Goal: Task Accomplishment & Management: Complete application form

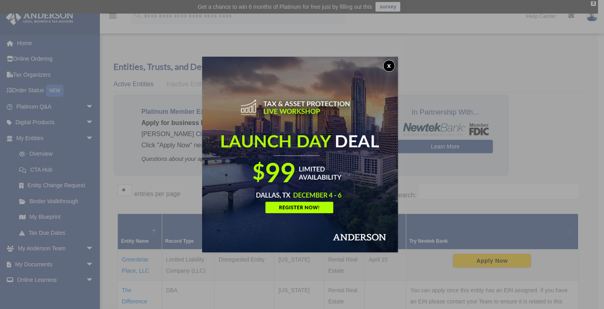
click at [392, 72] on img at bounding box center [300, 155] width 196 height 196
click at [393, 63] on button "x" at bounding box center [389, 66] width 12 height 12
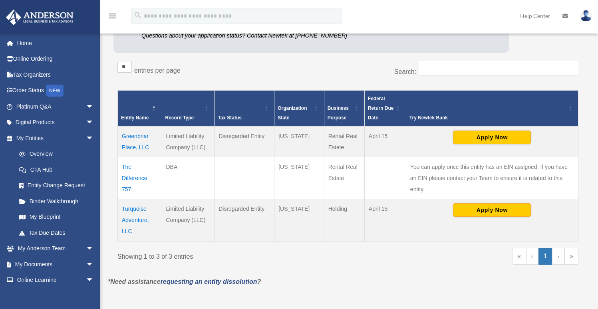
scroll to position [125, 0]
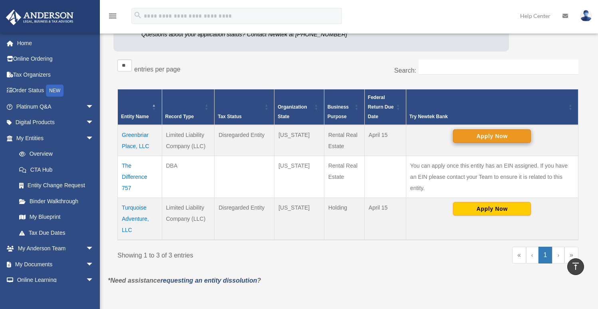
click at [503, 142] on button "Apply Now" at bounding box center [492, 136] width 78 height 14
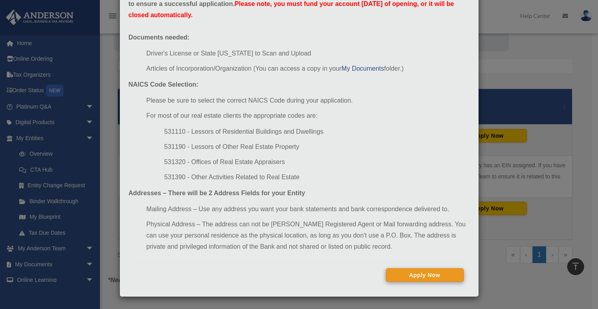
scroll to position [58, 0]
click at [403, 275] on button "Apply Now" at bounding box center [425, 275] width 78 height 14
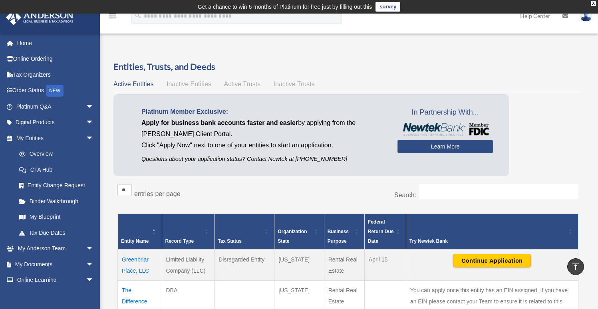
scroll to position [125, 0]
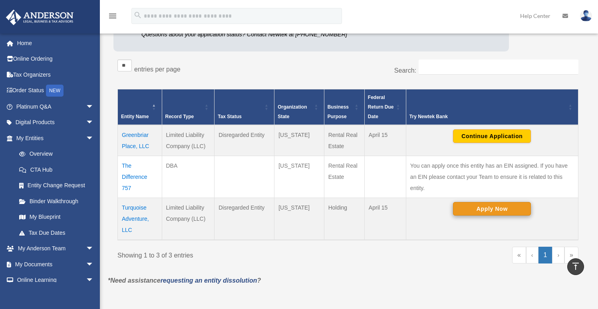
click at [481, 214] on button "Apply Now" at bounding box center [492, 209] width 78 height 14
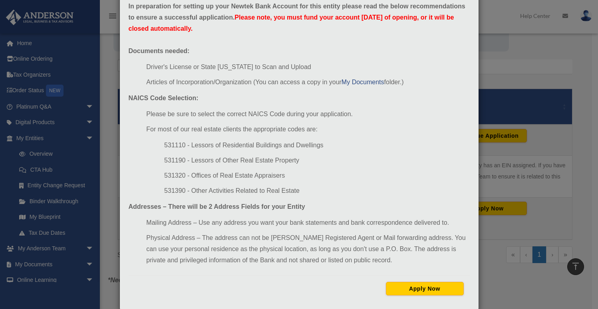
scroll to position [49, 0]
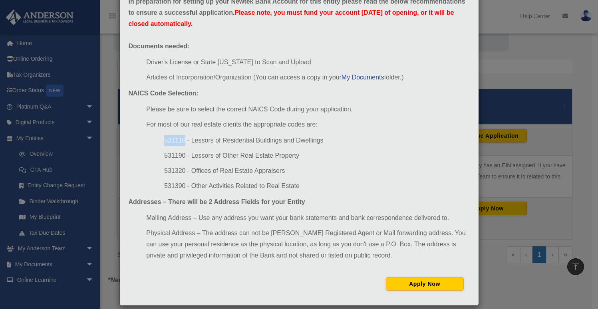
drag, startPoint x: 182, startPoint y: 139, endPoint x: 150, endPoint y: 133, distance: 32.5
click at [150, 133] on ul "Please be sure to select the correct NAICS Code during your application. For mo…" at bounding box center [299, 148] width 341 height 88
copy li "531110"
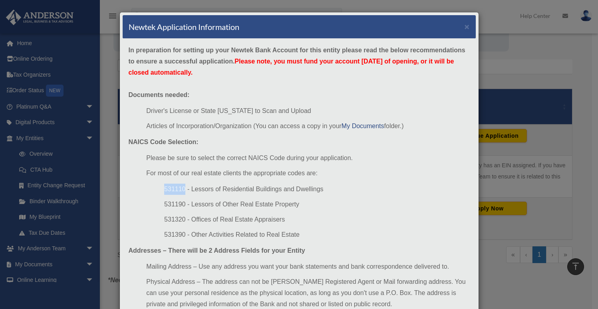
scroll to position [0, 0]
click at [542, 219] on div "Newtek Application Information × In preparation for setting up your Newtek Bank…" at bounding box center [299, 154] width 598 height 309
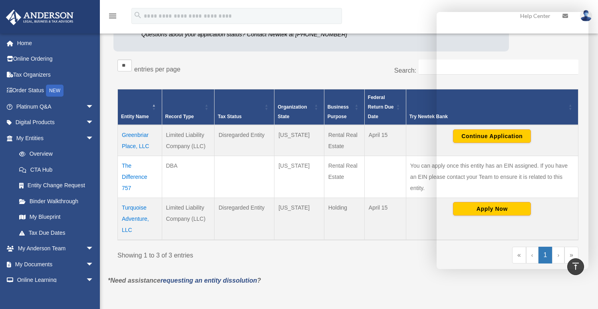
click at [341, 268] on div "Showing 1 to 3 of 3 entries « ‹ 1 › »" at bounding box center [347, 259] width 461 height 24
click at [358, 62] on div "Search:" at bounding box center [466, 70] width 224 height 23
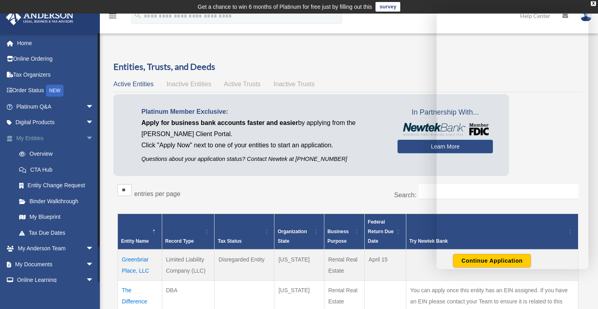
click at [59, 135] on link "My Entities arrow_drop_down" at bounding box center [56, 138] width 100 height 16
click at [55, 214] on link "My Blueprint" at bounding box center [58, 217] width 95 height 16
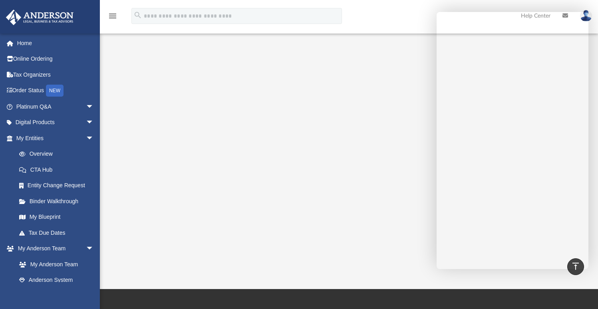
scroll to position [117, 0]
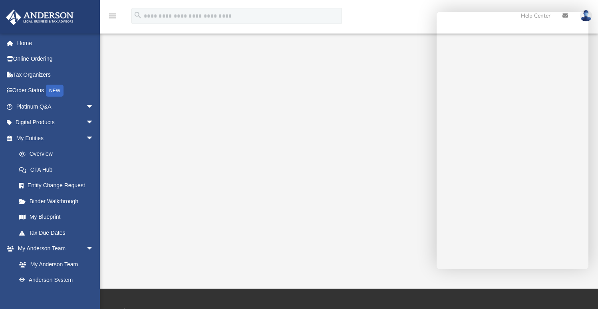
click at [463, 0] on div "menu search Site Menu add [PERSON_NAME][EMAIL_ADDRESS][DOMAIN_NAME] My Profile …" at bounding box center [299, 16] width 598 height 33
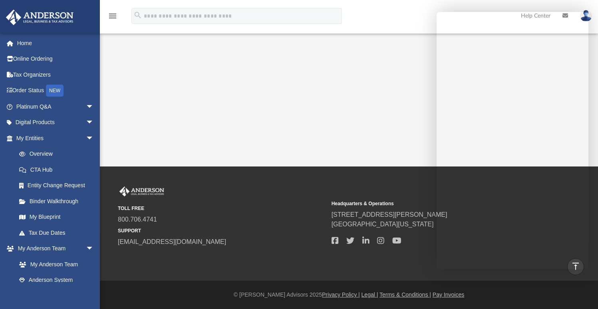
scroll to position [242, 0]
